Goal: Task Accomplishment & Management: Manage account settings

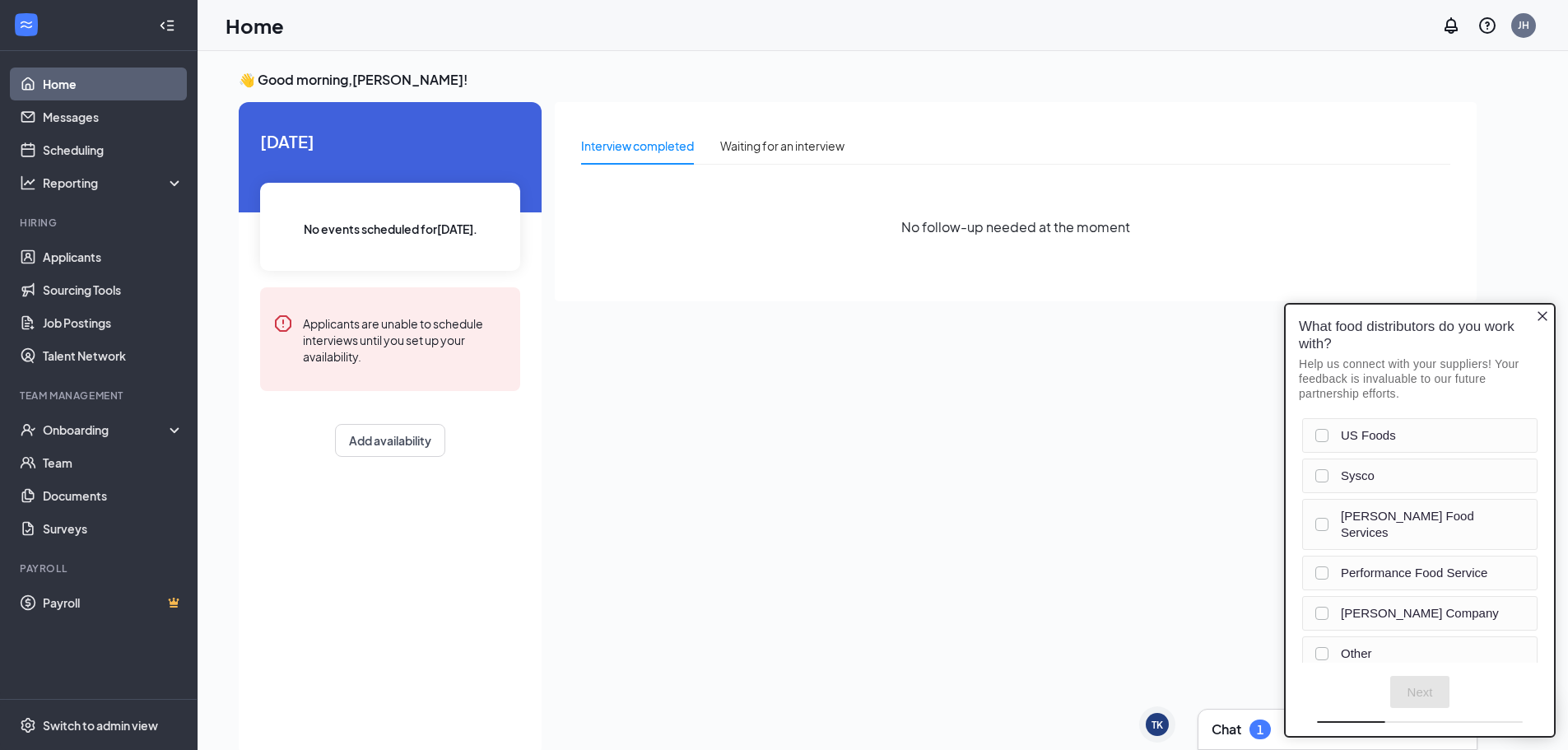
click at [1539, 318] on icon "Close button" at bounding box center [1542, 316] width 13 height 13
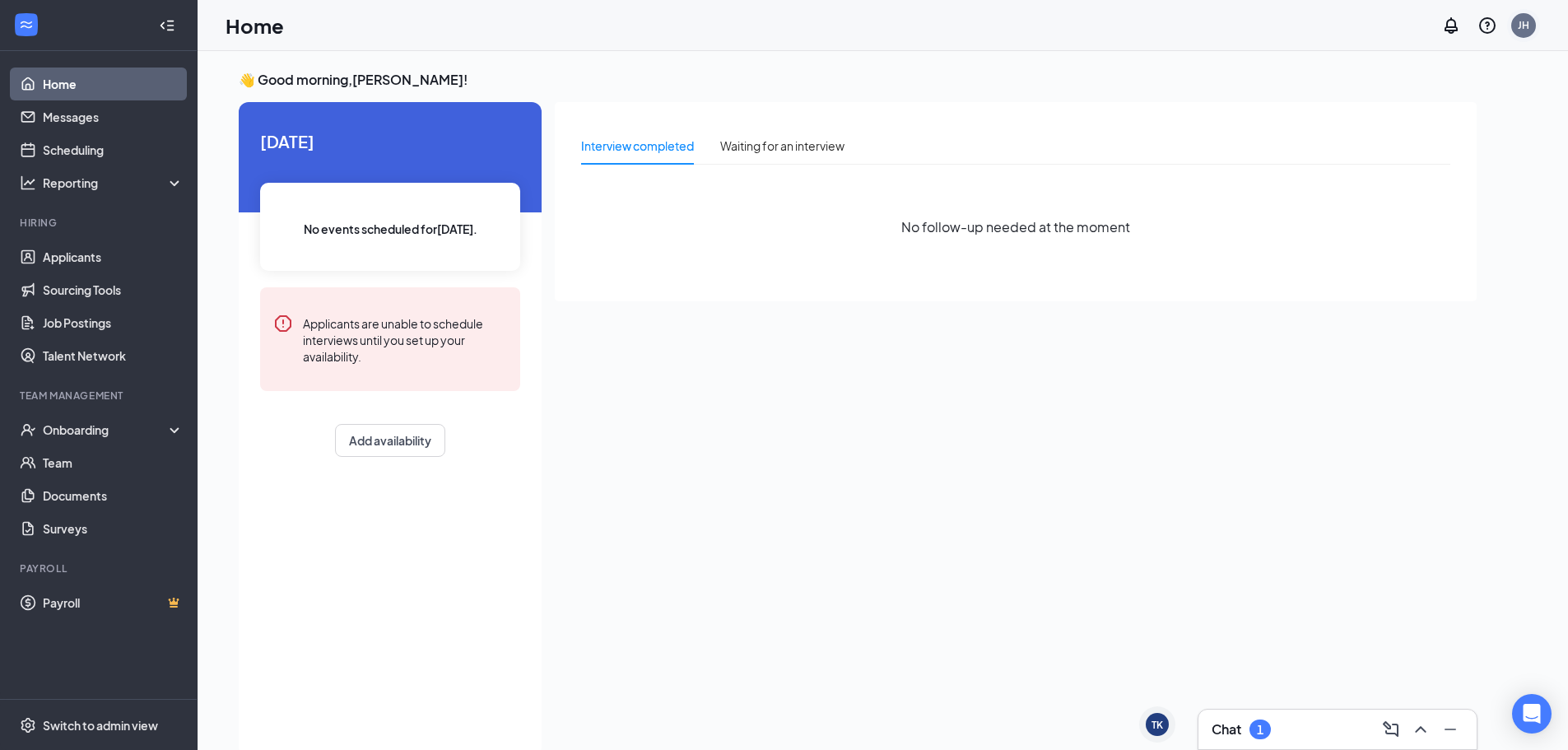
click at [1517, 39] on div "JH" at bounding box center [1523, 25] width 33 height 33
click at [1429, 260] on div "Log out" at bounding box center [1441, 251] width 178 height 16
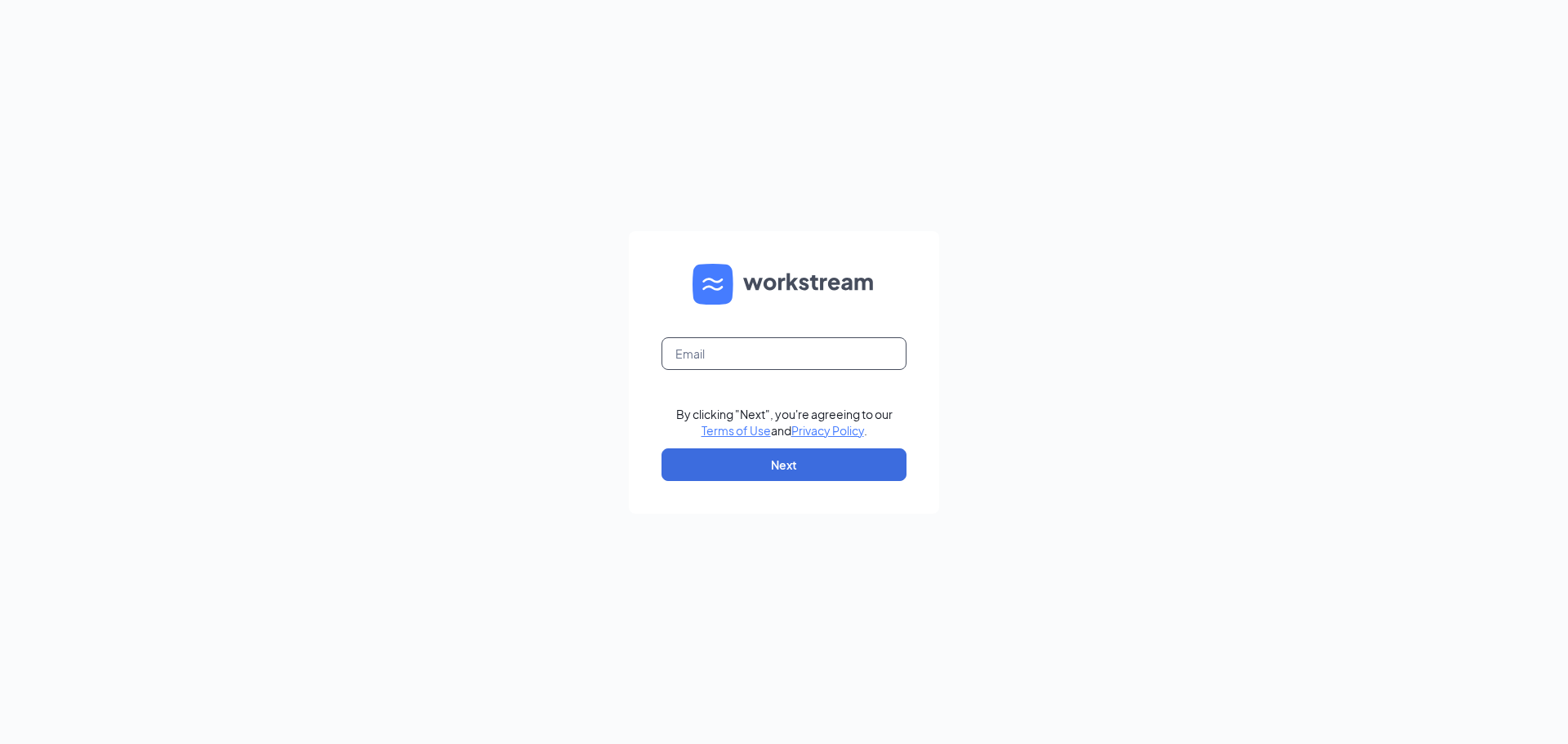
click at [693, 354] on input "text" at bounding box center [783, 354] width 245 height 33
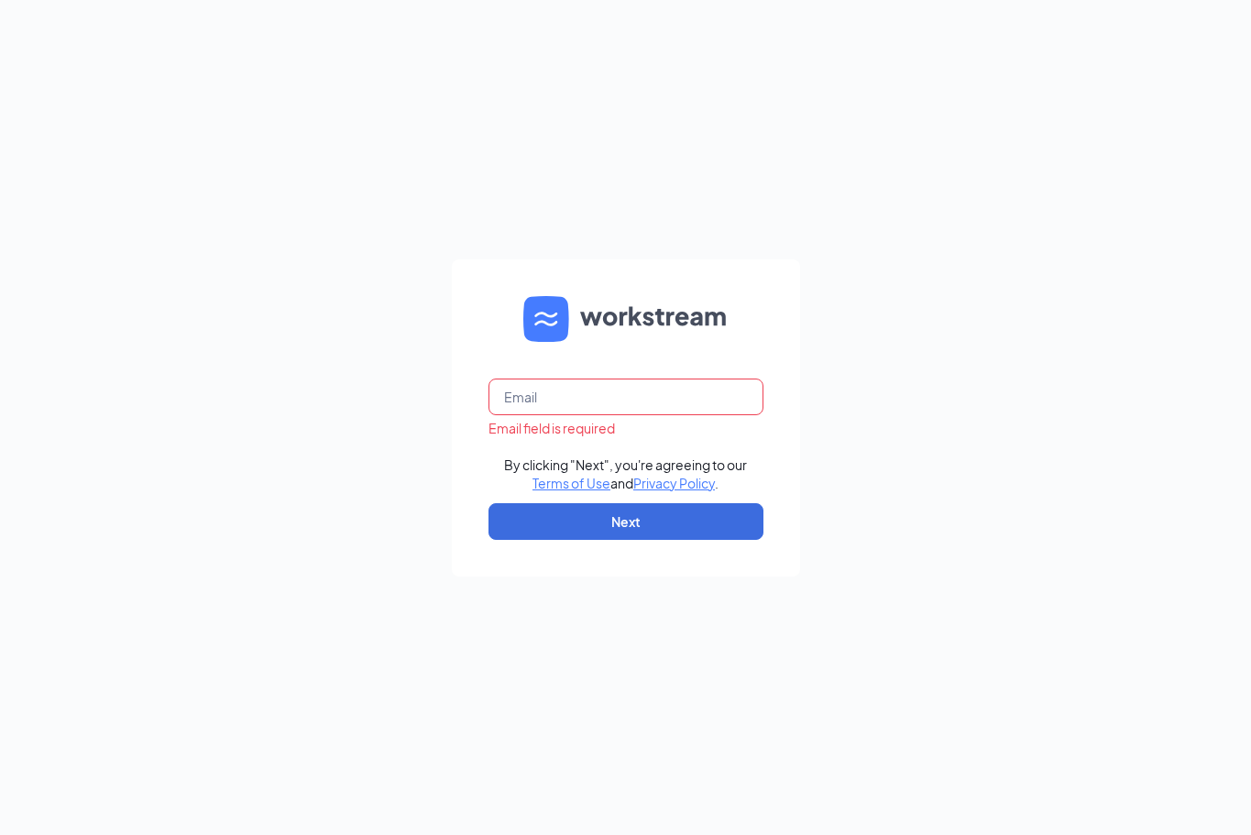
click at [1161, 281] on div "Email field is required By clicking "Next", you're agreeing to our Terms of Use…" at bounding box center [625, 417] width 1251 height 835
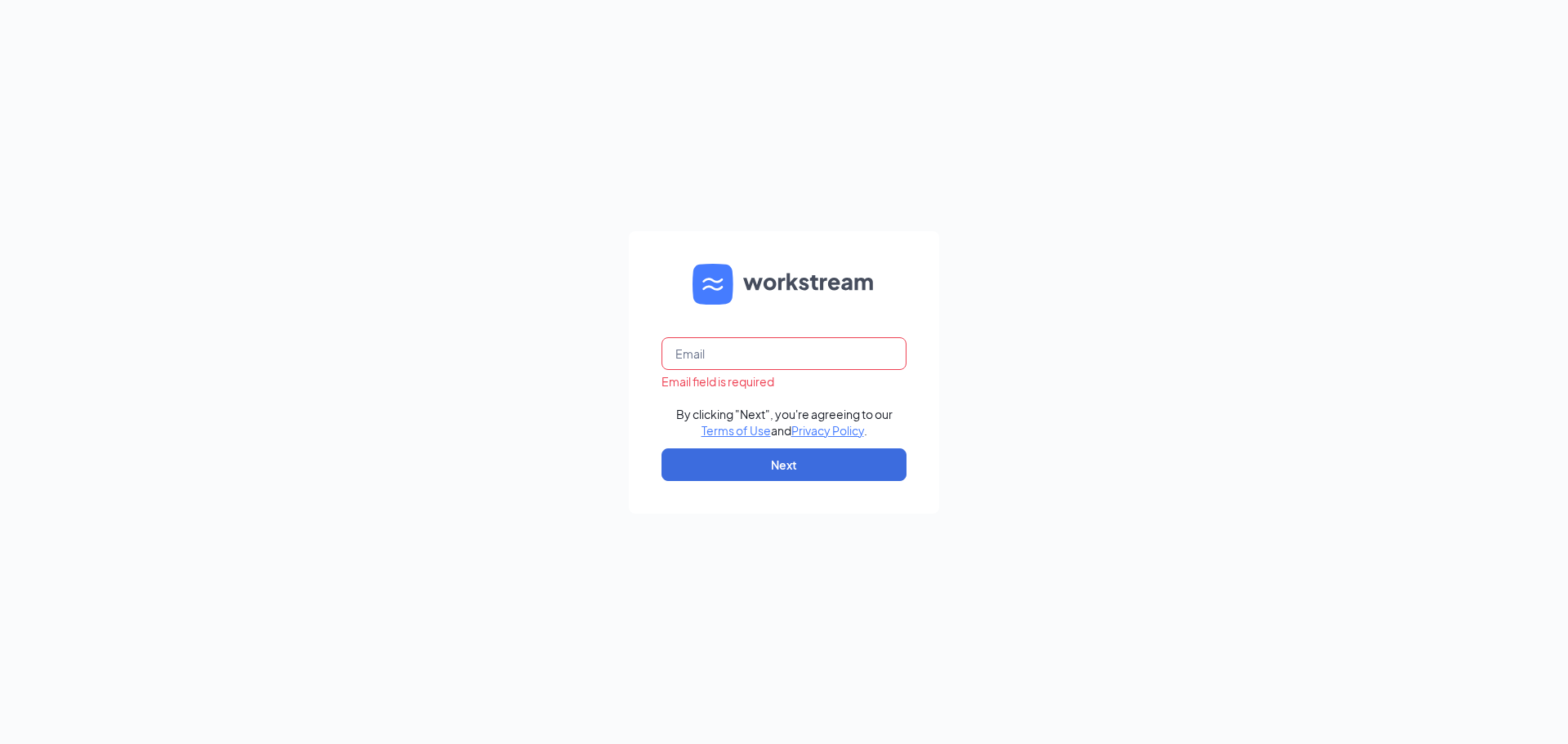
click at [779, 347] on input "text" at bounding box center [783, 354] width 245 height 33
type input "[EMAIL_ADDRESS][DOMAIN_NAME]"
click at [738, 468] on button "Next" at bounding box center [783, 464] width 245 height 33
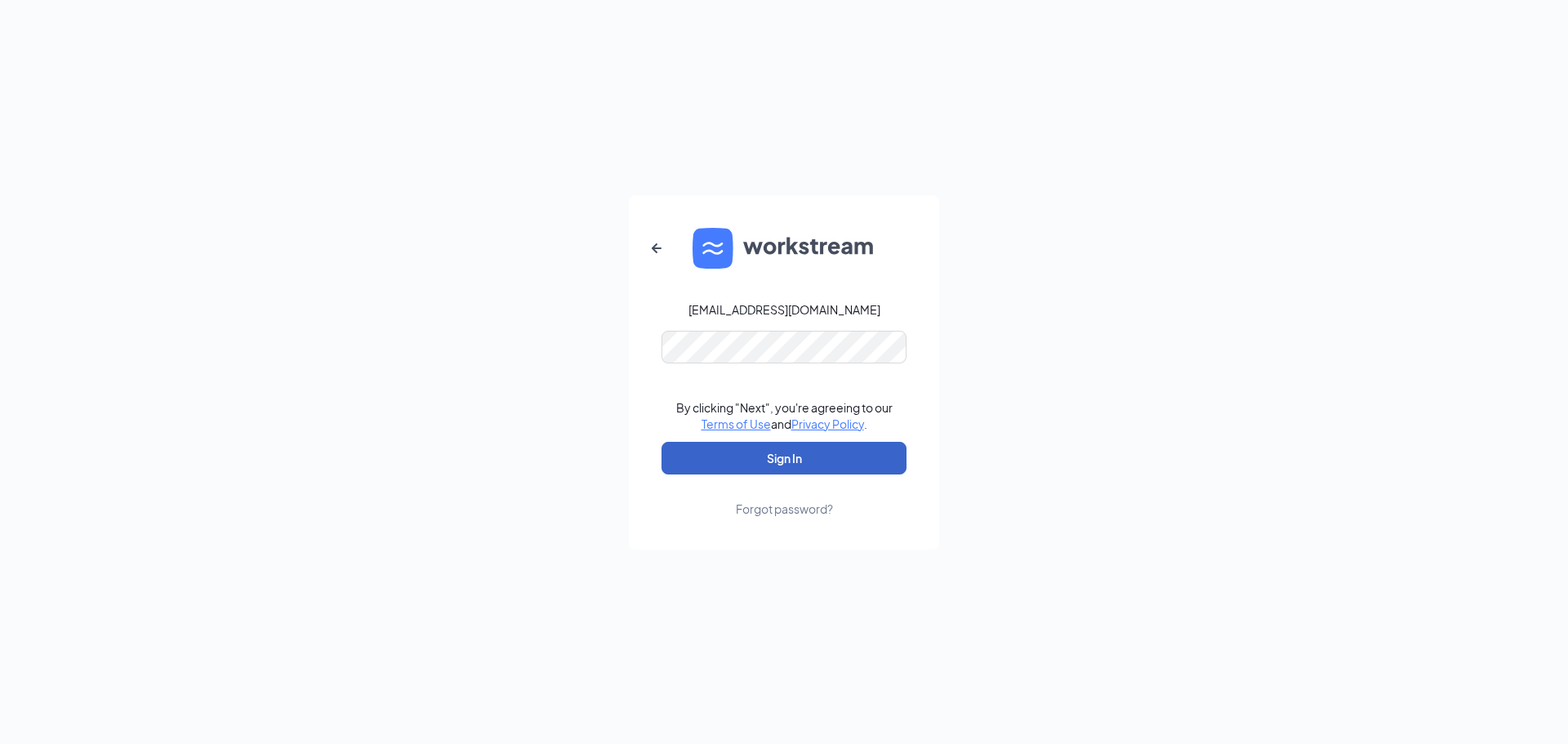
click at [706, 462] on button "Sign In" at bounding box center [783, 458] width 245 height 33
